Goal: Task Accomplishment & Management: Manage account settings

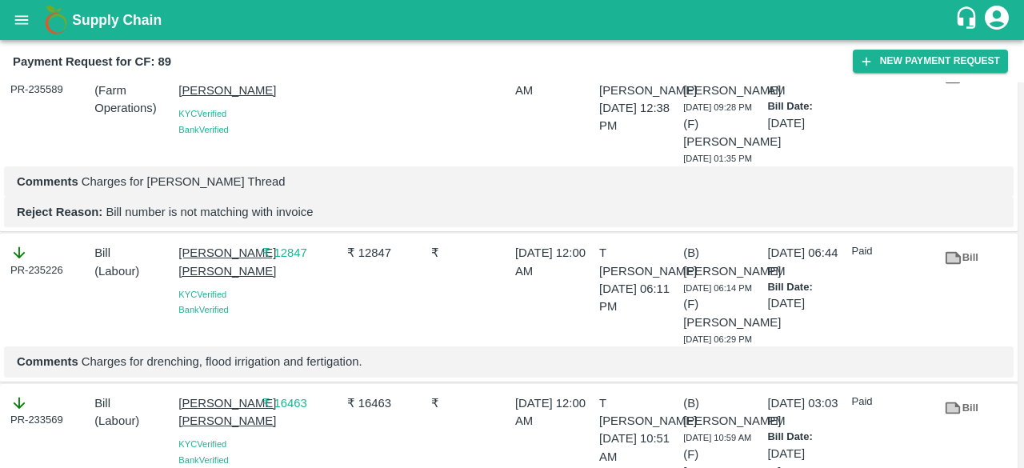
scroll to position [4792, 0]
click at [954, 84] on icon at bounding box center [953, 78] width 15 height 12
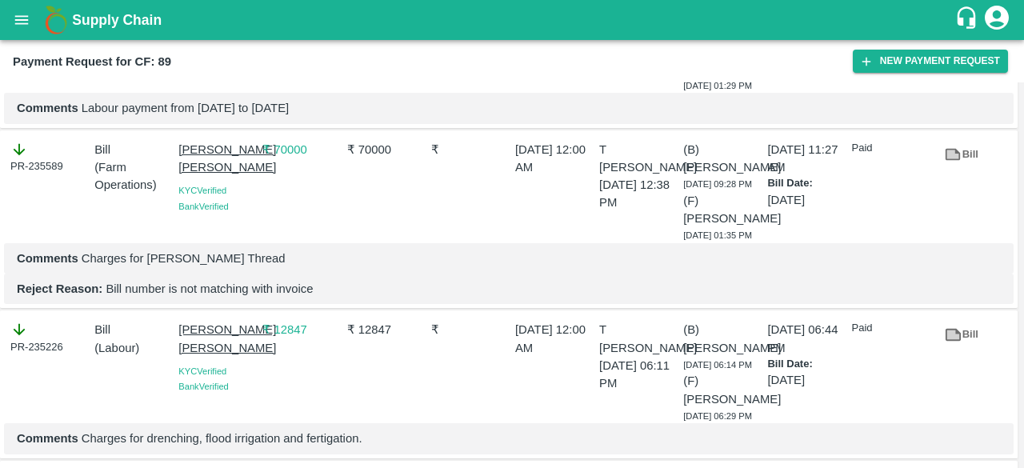
scroll to position [4714, 0]
click at [950, 10] on icon at bounding box center [953, 6] width 12 height 9
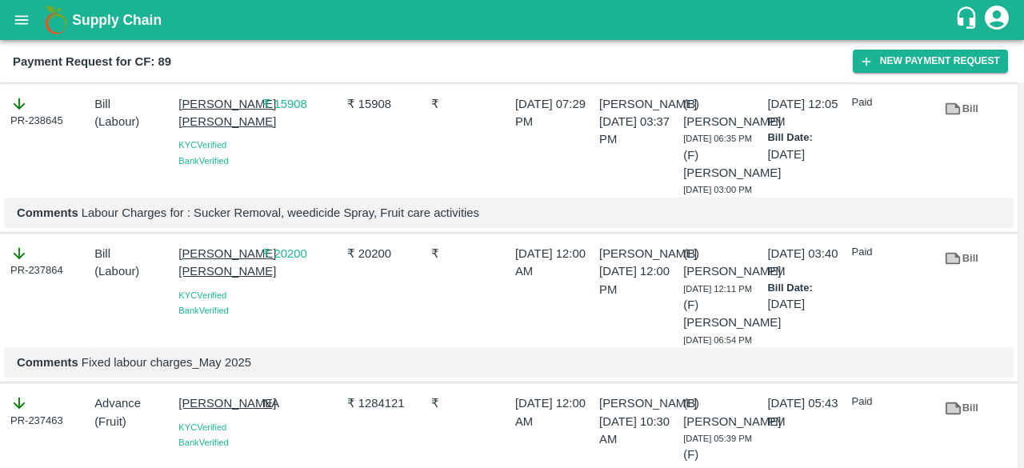
scroll to position [3999, 0]
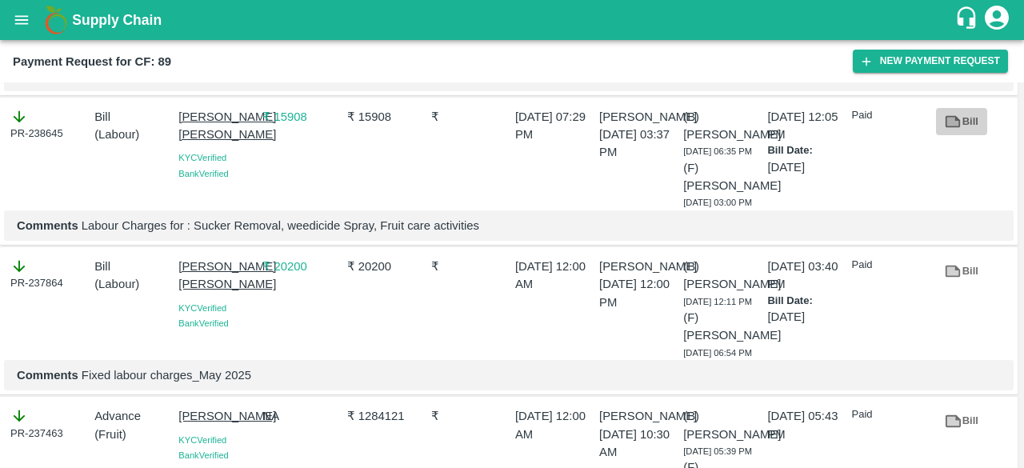
click at [957, 130] on icon at bounding box center [953, 122] width 18 height 18
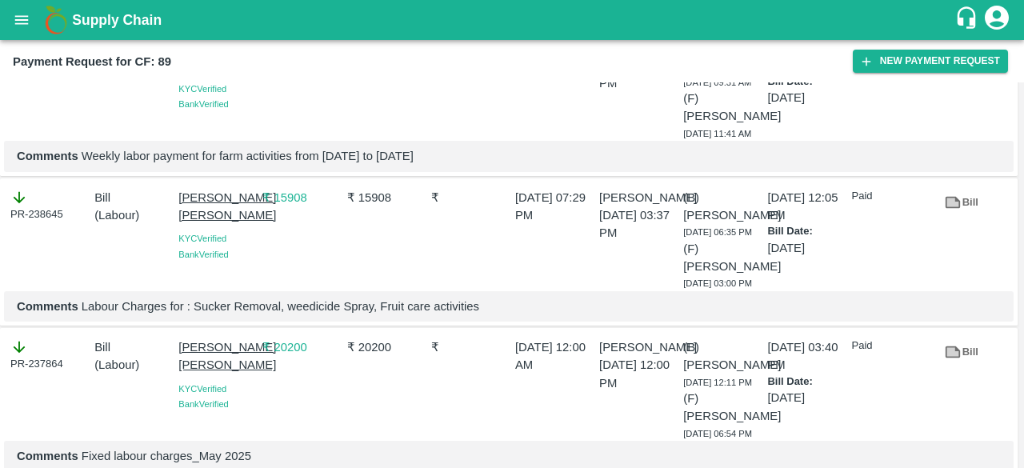
scroll to position [3917, 0]
click at [951, 62] on icon at bounding box center [953, 53] width 18 height 18
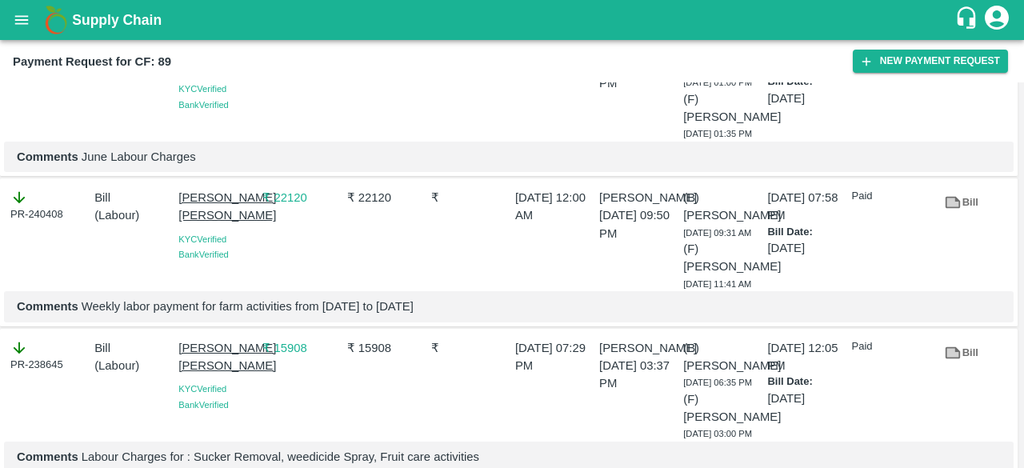
scroll to position [3767, 0]
click at [966, 68] on link "Bill" at bounding box center [961, 54] width 51 height 28
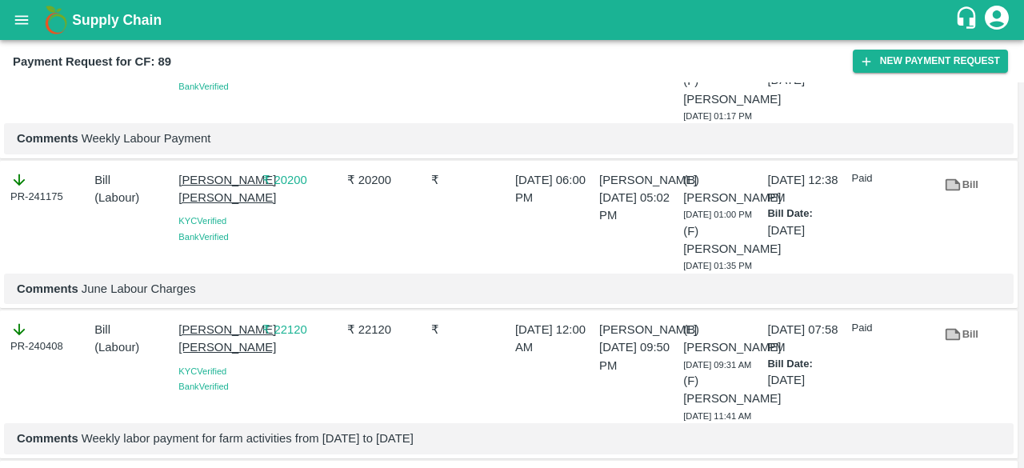
click at [972, 49] on link "Bill" at bounding box center [961, 35] width 51 height 28
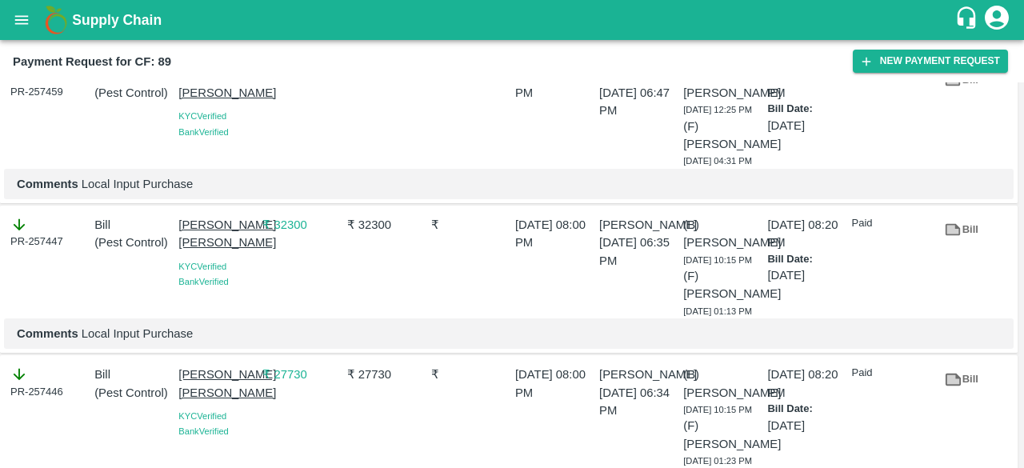
scroll to position [950, 0]
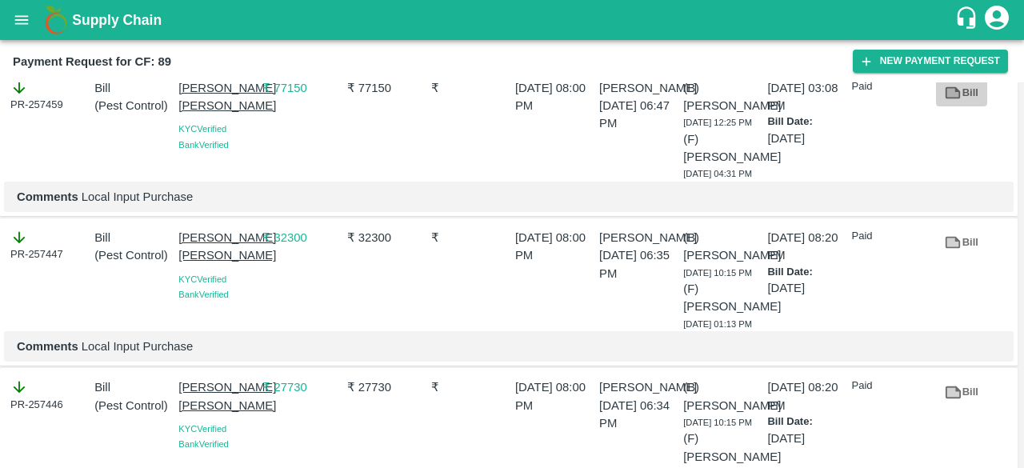
click at [958, 102] on icon at bounding box center [953, 93] width 18 height 18
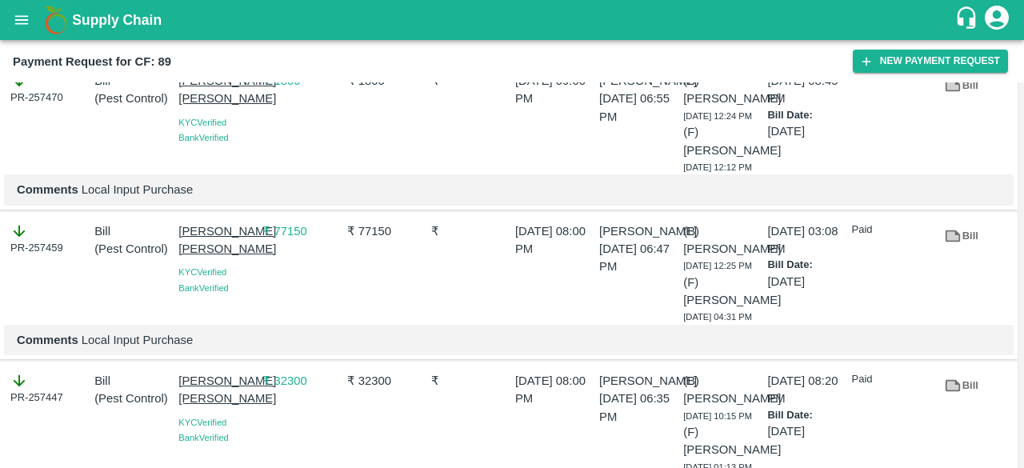
click at [953, 92] on icon at bounding box center [953, 86] width 15 height 12
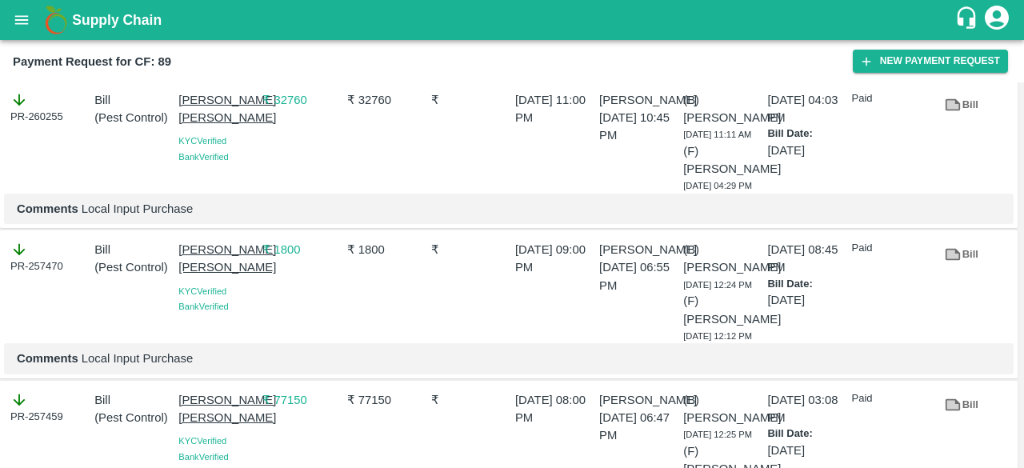
scroll to position [636, 0]
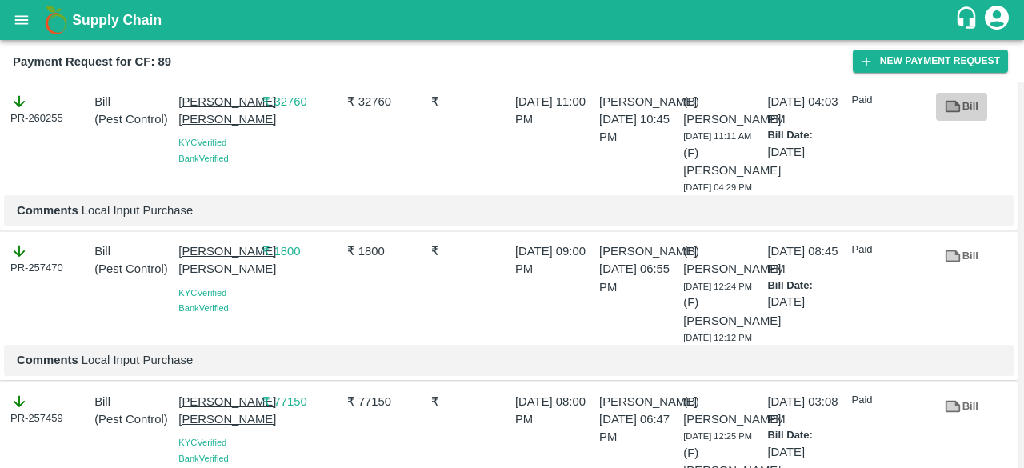
click at [953, 112] on icon at bounding box center [953, 106] width 15 height 12
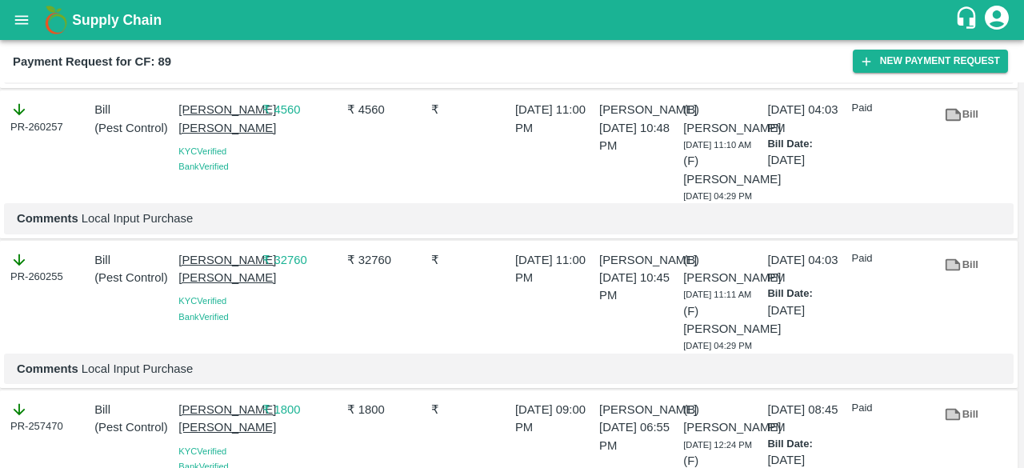
scroll to position [465, 0]
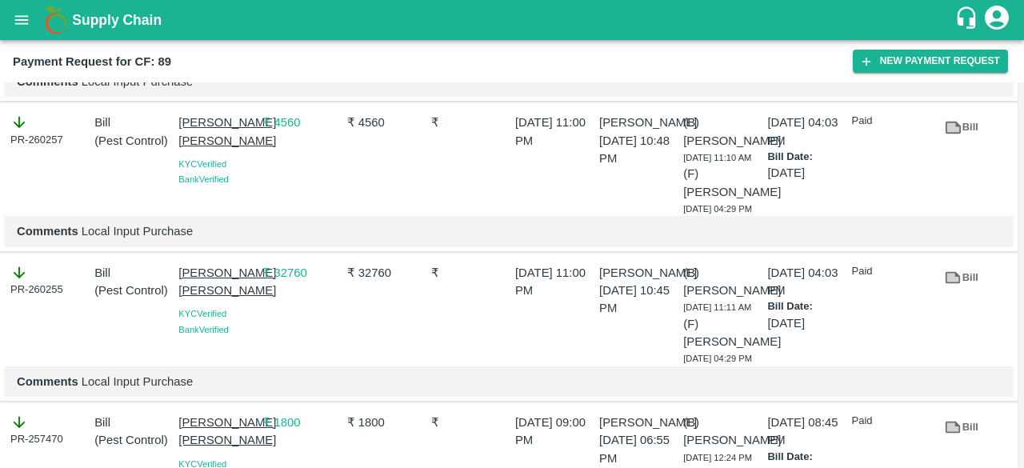
click at [947, 132] on icon at bounding box center [953, 127] width 12 height 9
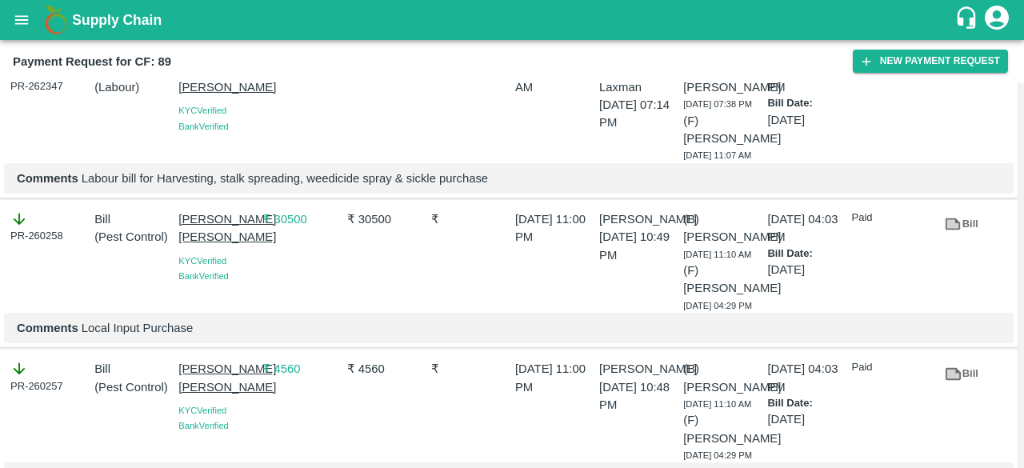
scroll to position [218, 0]
click at [946, 231] on icon at bounding box center [953, 225] width 15 height 12
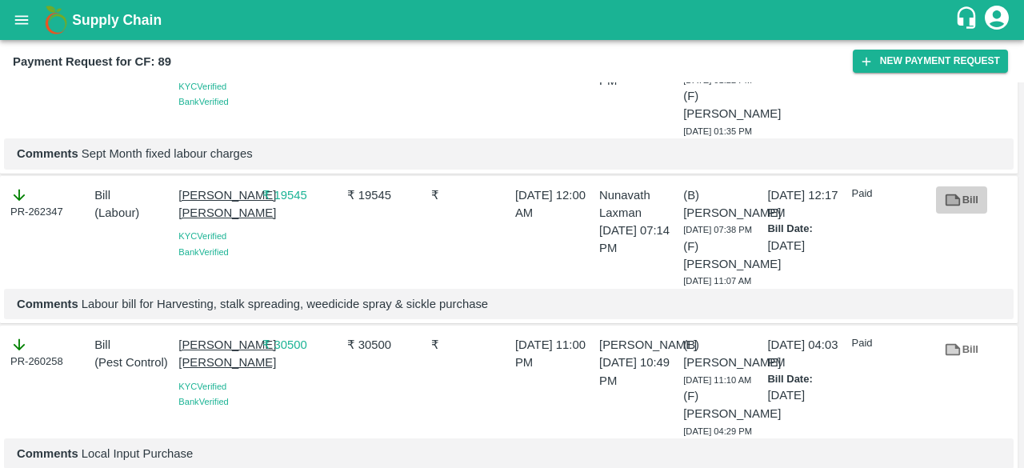
click at [950, 206] on icon at bounding box center [953, 200] width 15 height 12
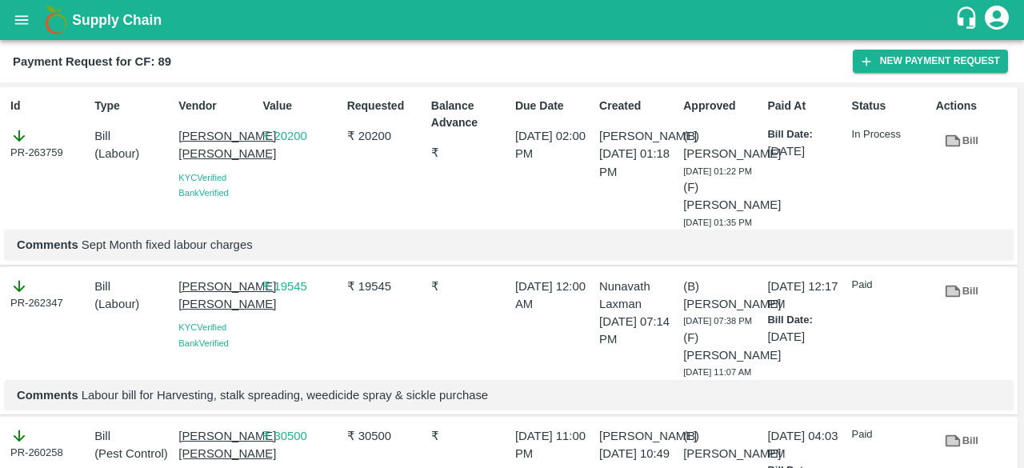
scroll to position [0, 0]
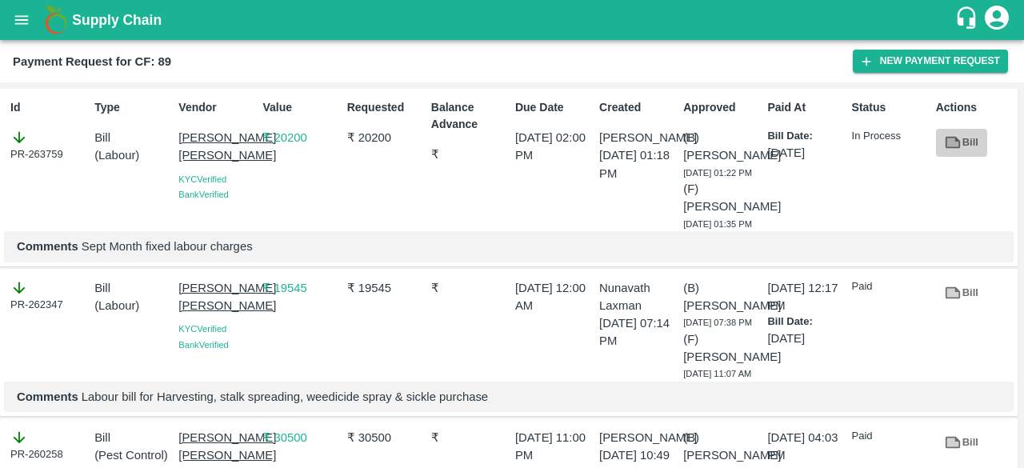
click at [953, 139] on icon at bounding box center [953, 143] width 15 height 12
